Goal: Check status: Check status

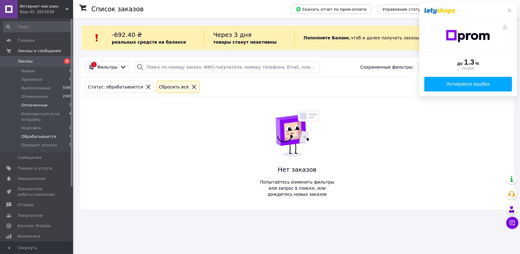
click at [30, 105] on span "Оплаченные" at bounding box center [34, 104] width 26 height 5
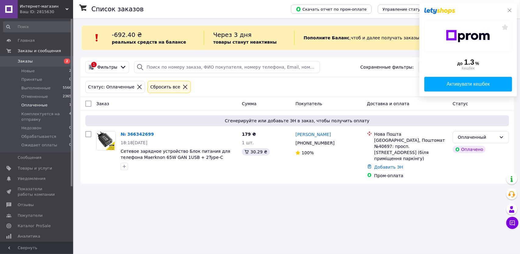
click at [508, 11] on icon at bounding box center [510, 10] width 5 height 5
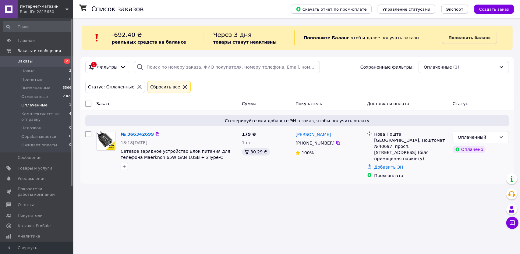
click at [138, 133] on link "№ 366342699" at bounding box center [137, 134] width 33 height 5
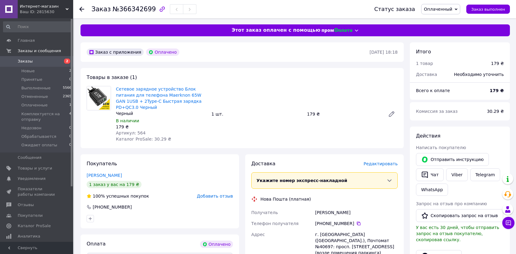
click at [448, 9] on span "Оплаченный" at bounding box center [438, 9] width 28 height 5
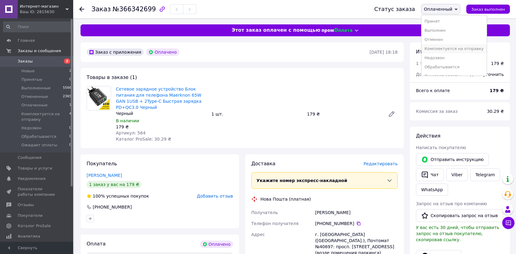
click at [437, 50] on li "Комплектуется на отправку" at bounding box center [453, 48] width 65 height 9
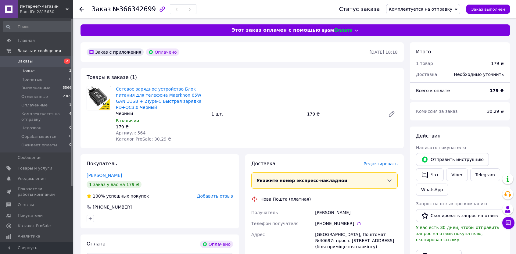
click at [23, 71] on span "Новые" at bounding box center [27, 70] width 13 height 5
